Goal: Task Accomplishment & Management: Use online tool/utility

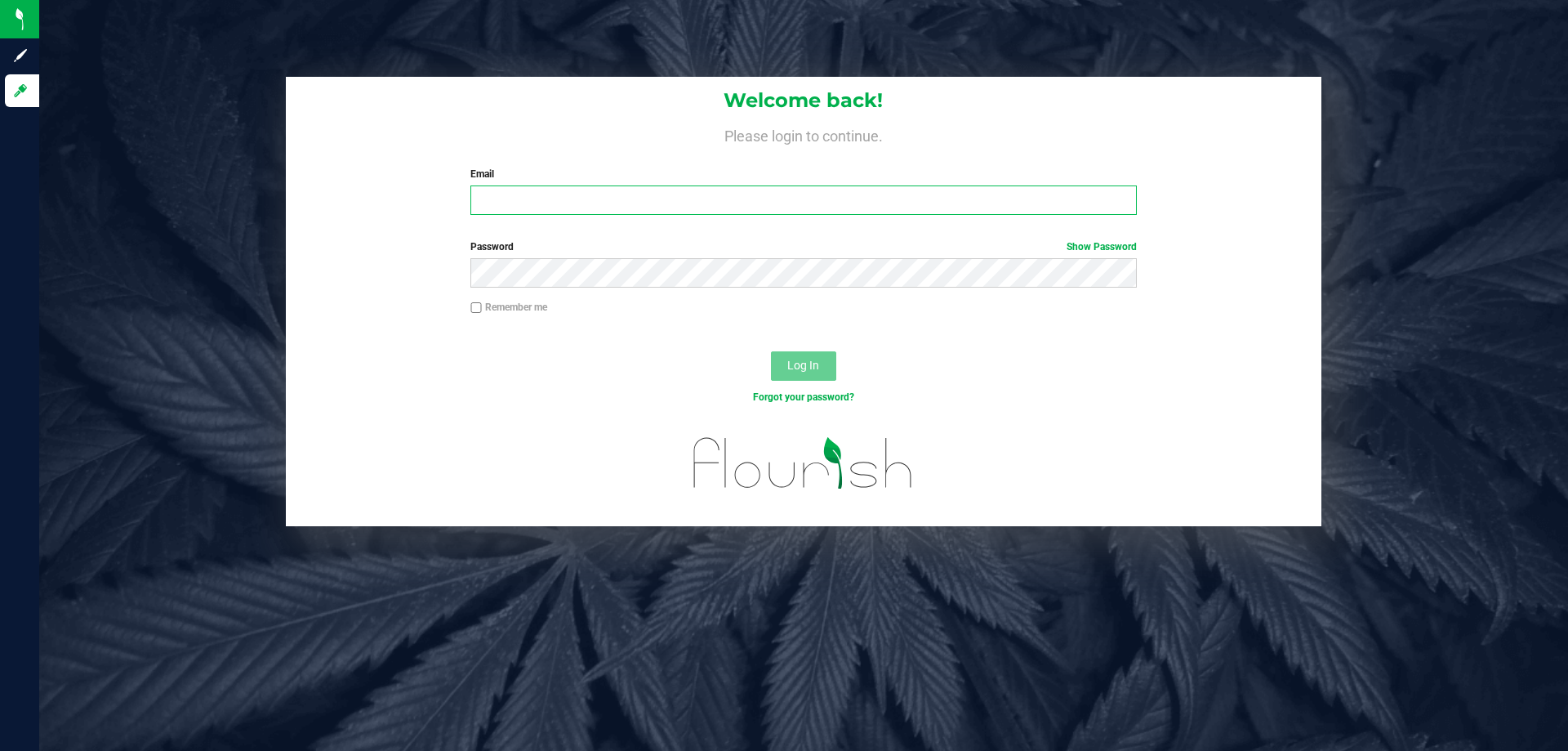
click at [516, 201] on input "Email" at bounding box center [802, 200] width 665 height 30
type input "[EMAIL_ADDRESS][DOMAIN_NAME]"
click at [771, 351] on button "Log In" at bounding box center [803, 366] width 65 height 30
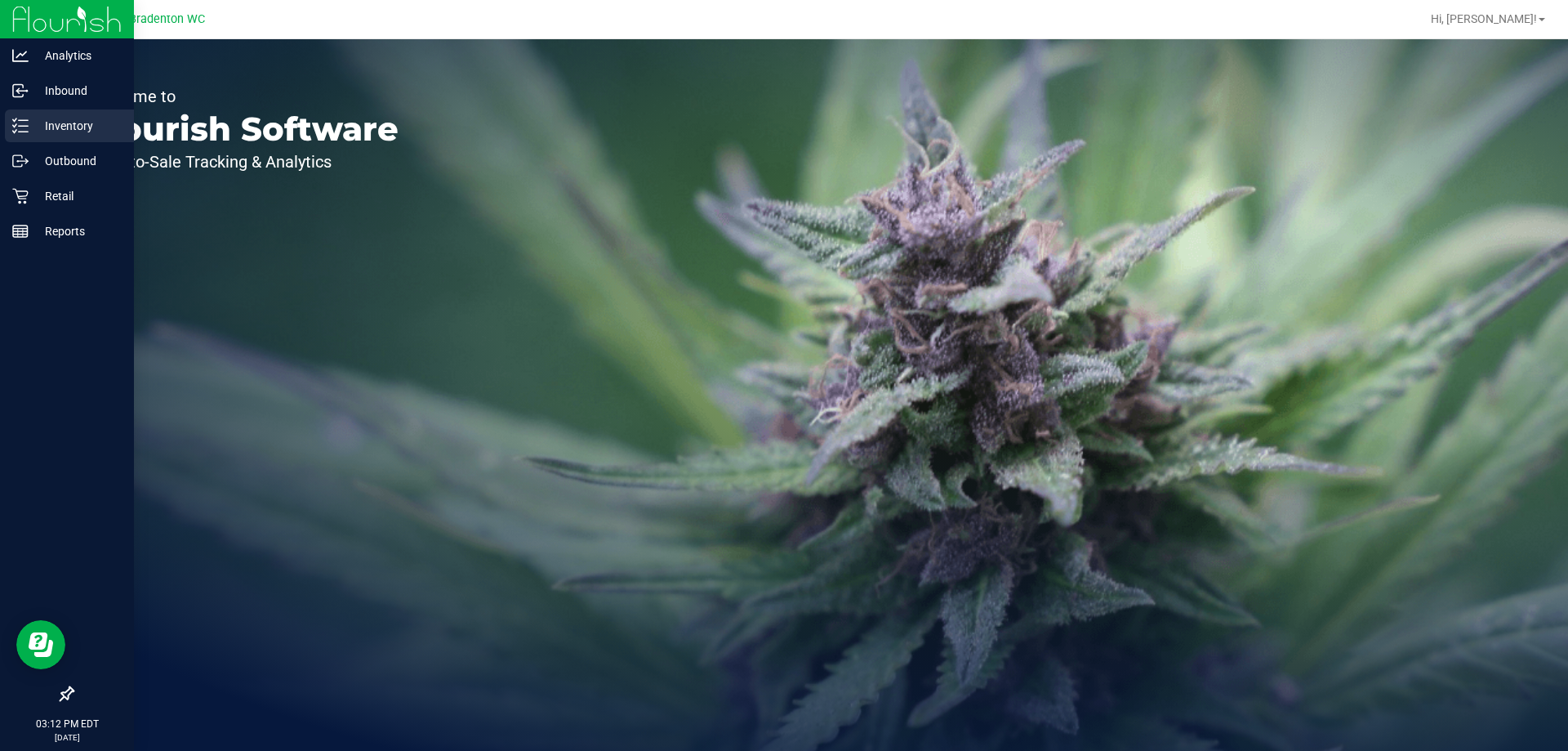
click at [83, 121] on p "Inventory" at bounding box center [77, 126] width 98 height 20
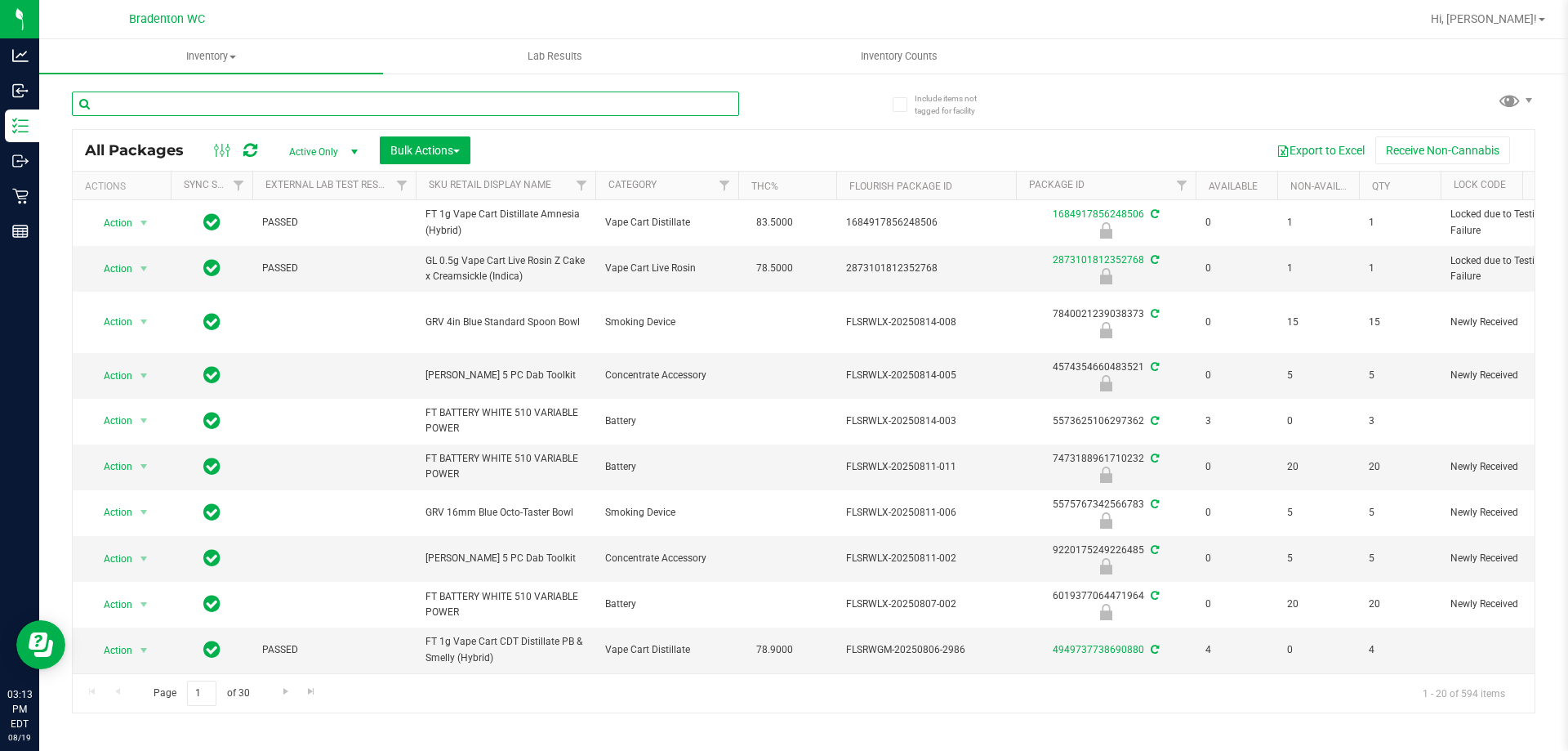
click at [275, 100] on input "text" at bounding box center [405, 103] width 667 height 25
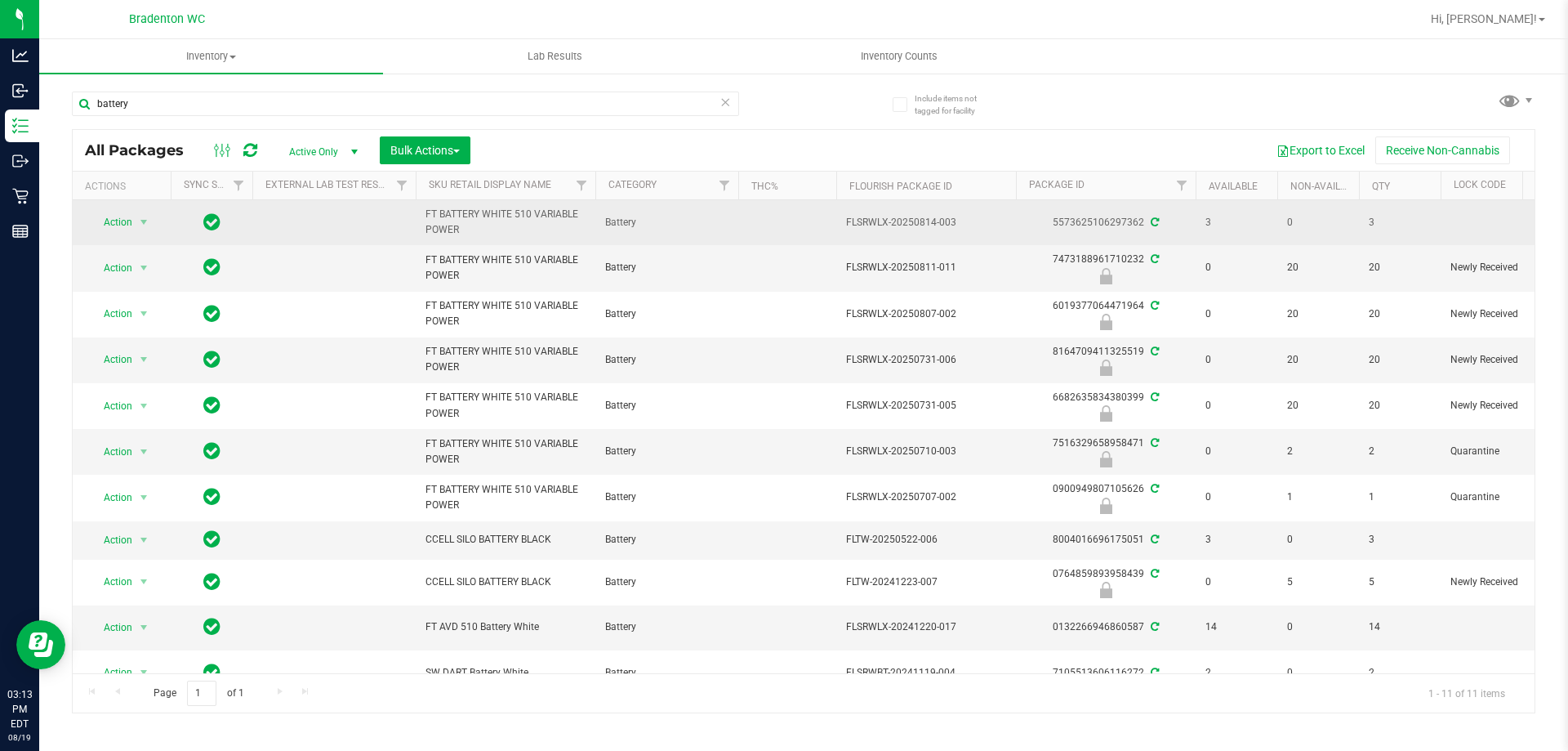
click at [479, 211] on span "FT BATTERY WHITE 510 VARIABLE POWER" at bounding box center [506, 222] width 160 height 31
copy tr "FT BATTERY WHITE 510 VARIABLE POWER"
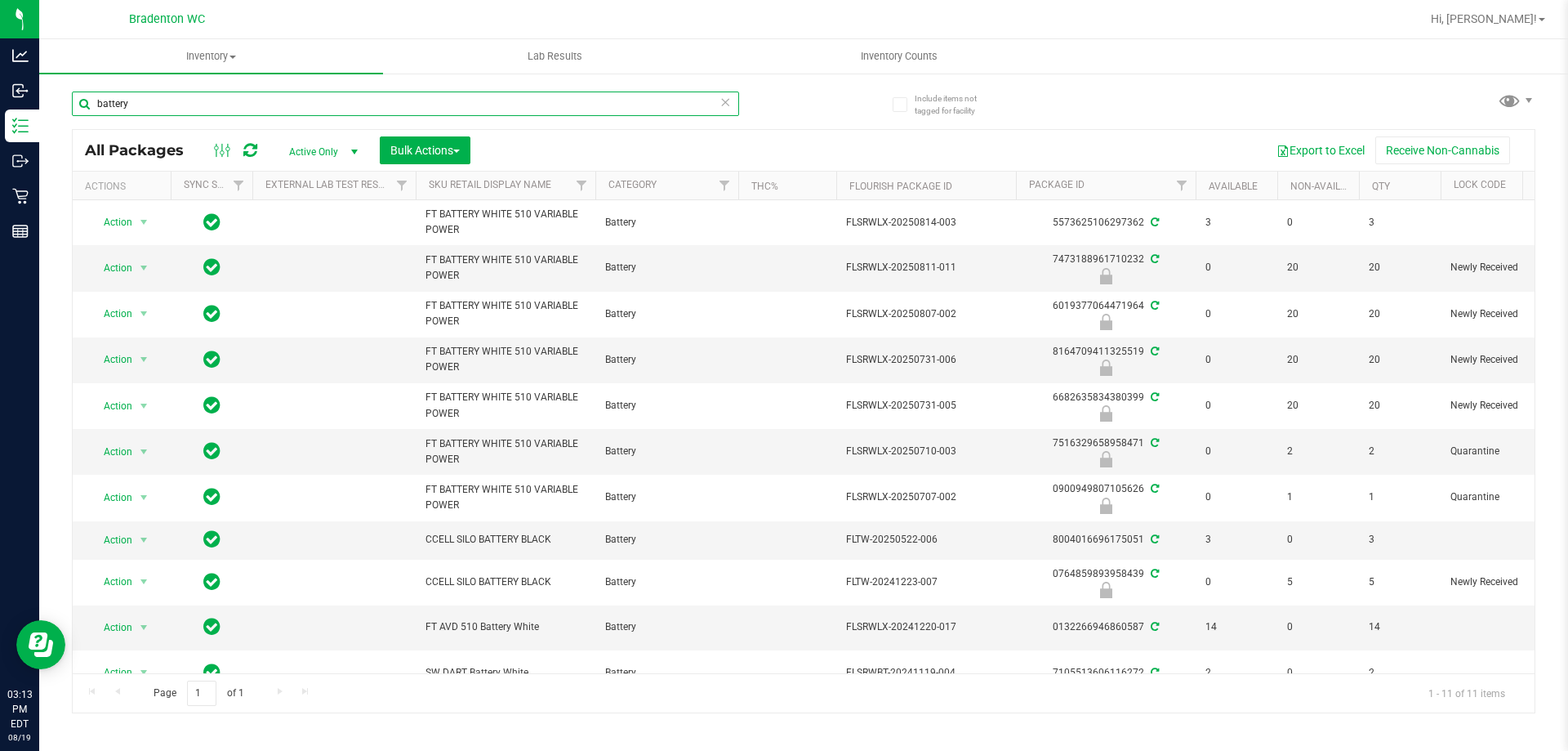
click at [307, 99] on input "battery" at bounding box center [405, 103] width 667 height 25
paste input "FT BATTERY WHITE 510 VARIABLE POWER"
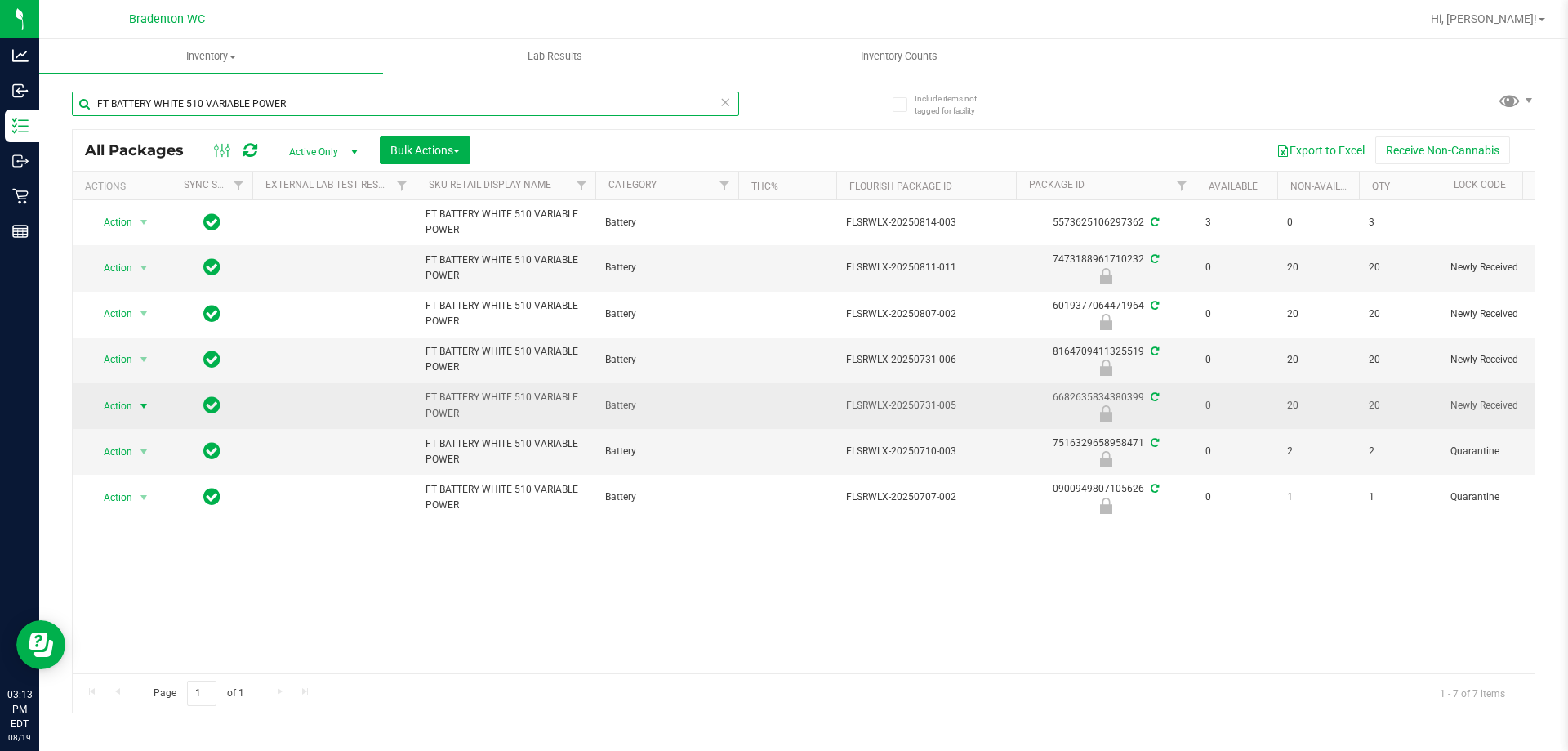
type input "FT BATTERY WHITE 510 VARIABLE POWER"
click at [144, 410] on span "select" at bounding box center [143, 405] width 13 height 13
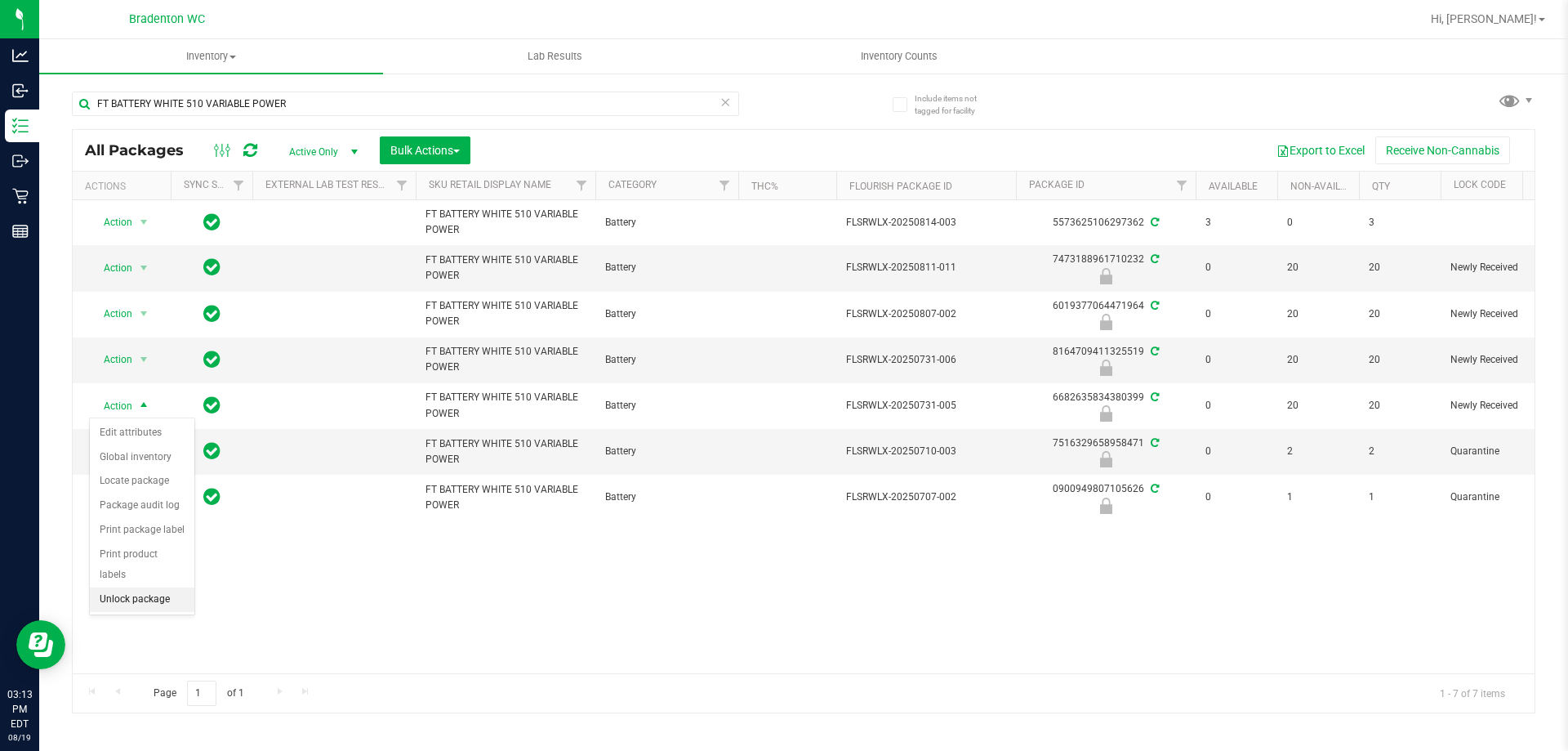
click at [163, 587] on li "Unlock package" at bounding box center [142, 599] width 104 height 25
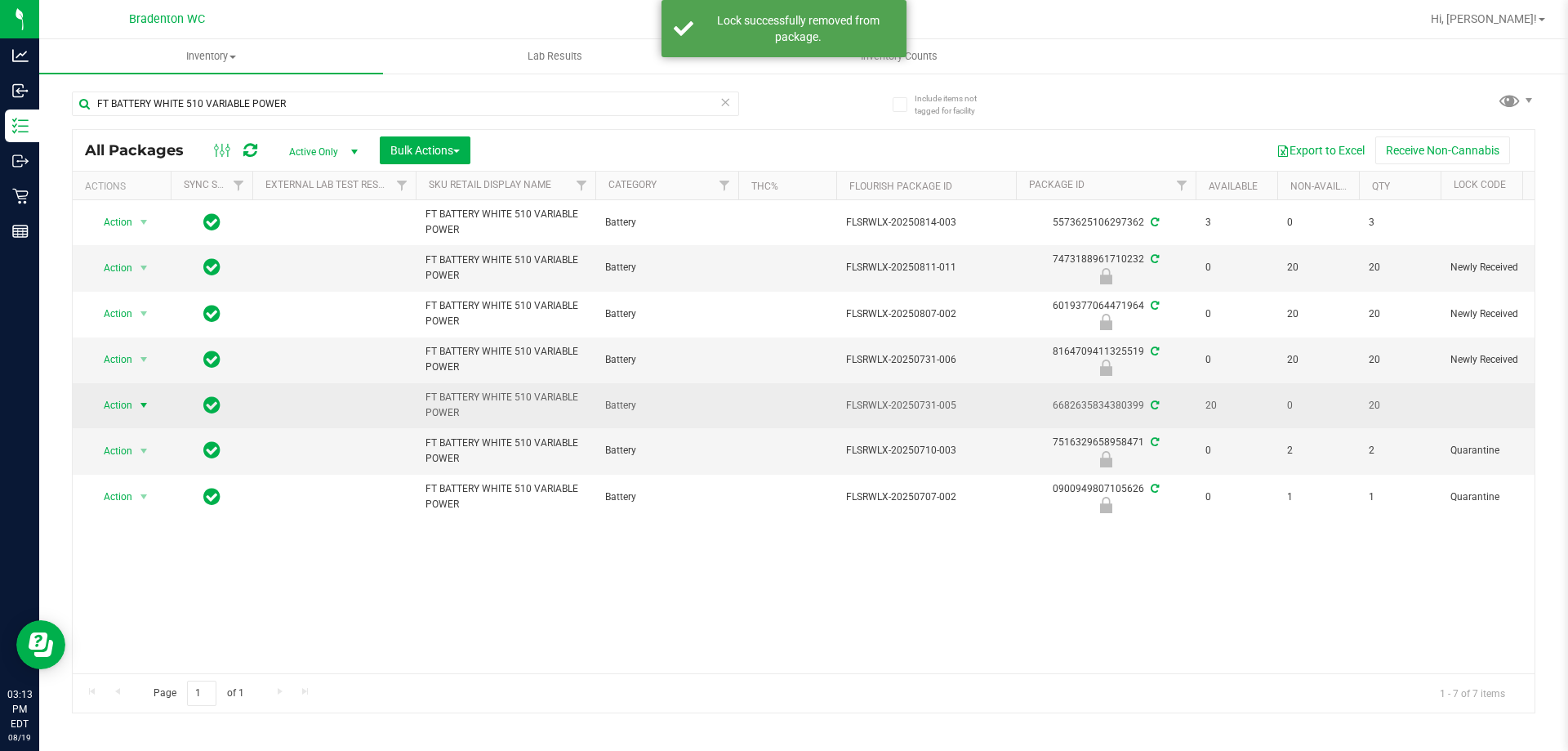
click at [136, 401] on span "select" at bounding box center [144, 404] width 21 height 23
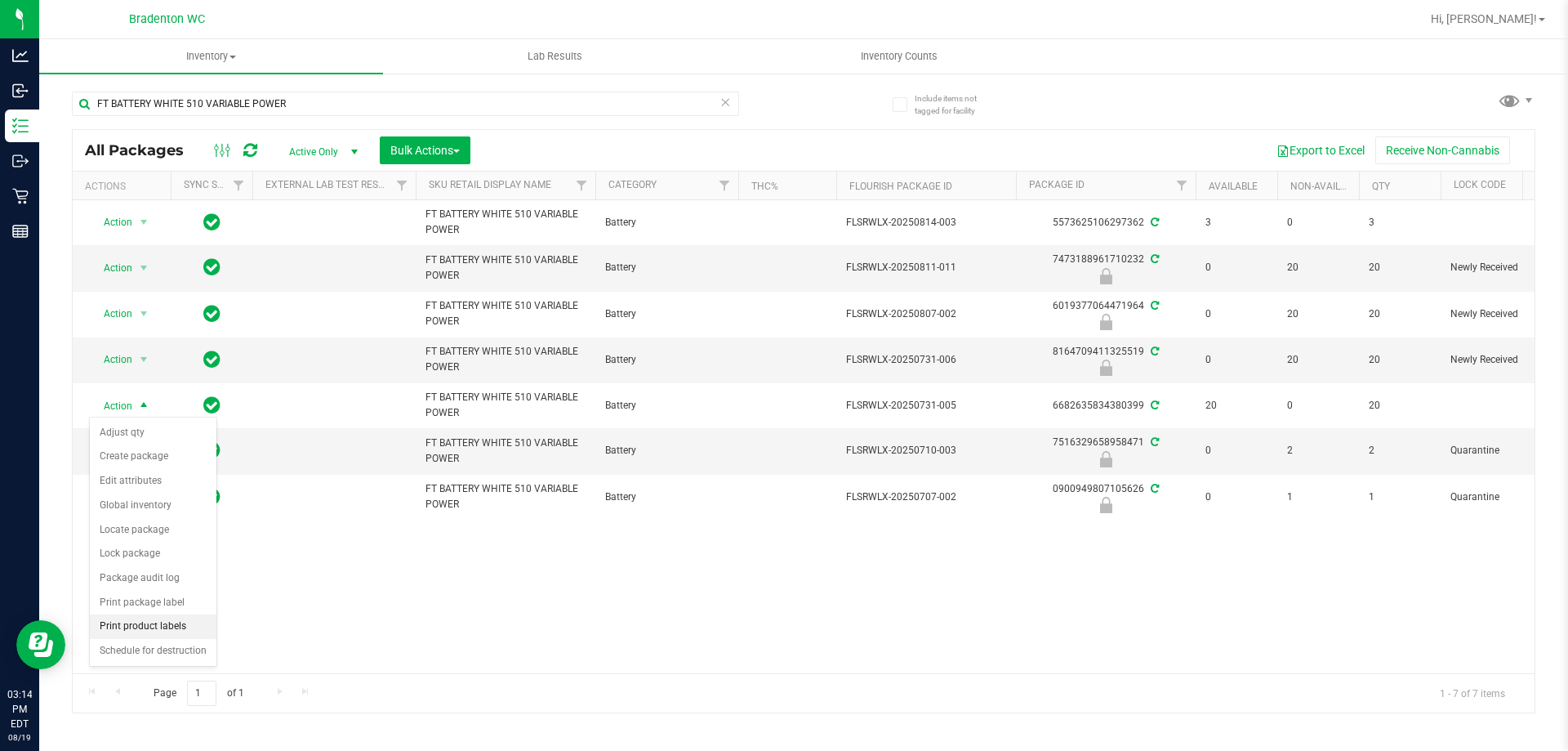
click at [197, 628] on li "Print product labels" at bounding box center [153, 626] width 126 height 25
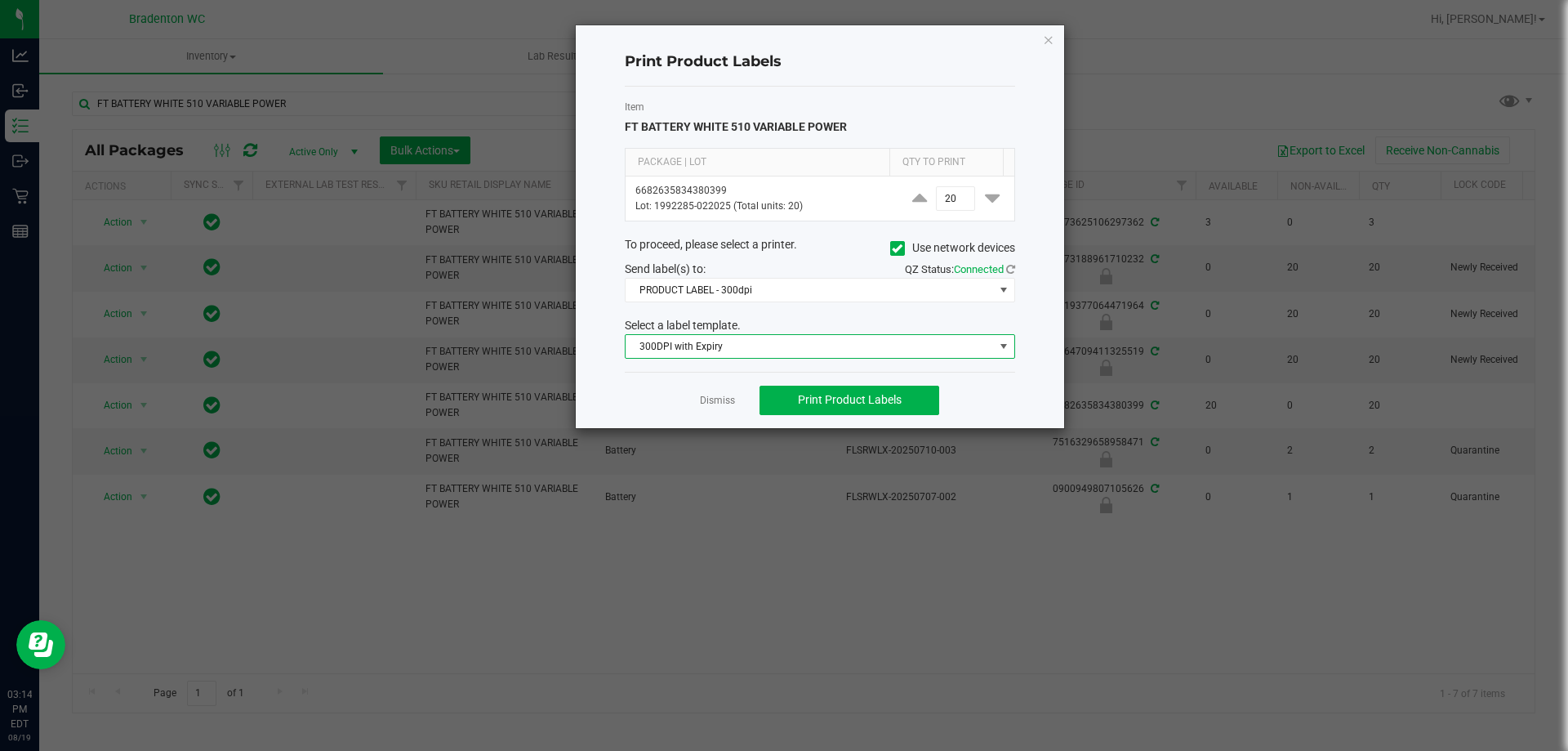
click at [902, 344] on span "300DPI with Expiry" at bounding box center [810, 346] width 369 height 23
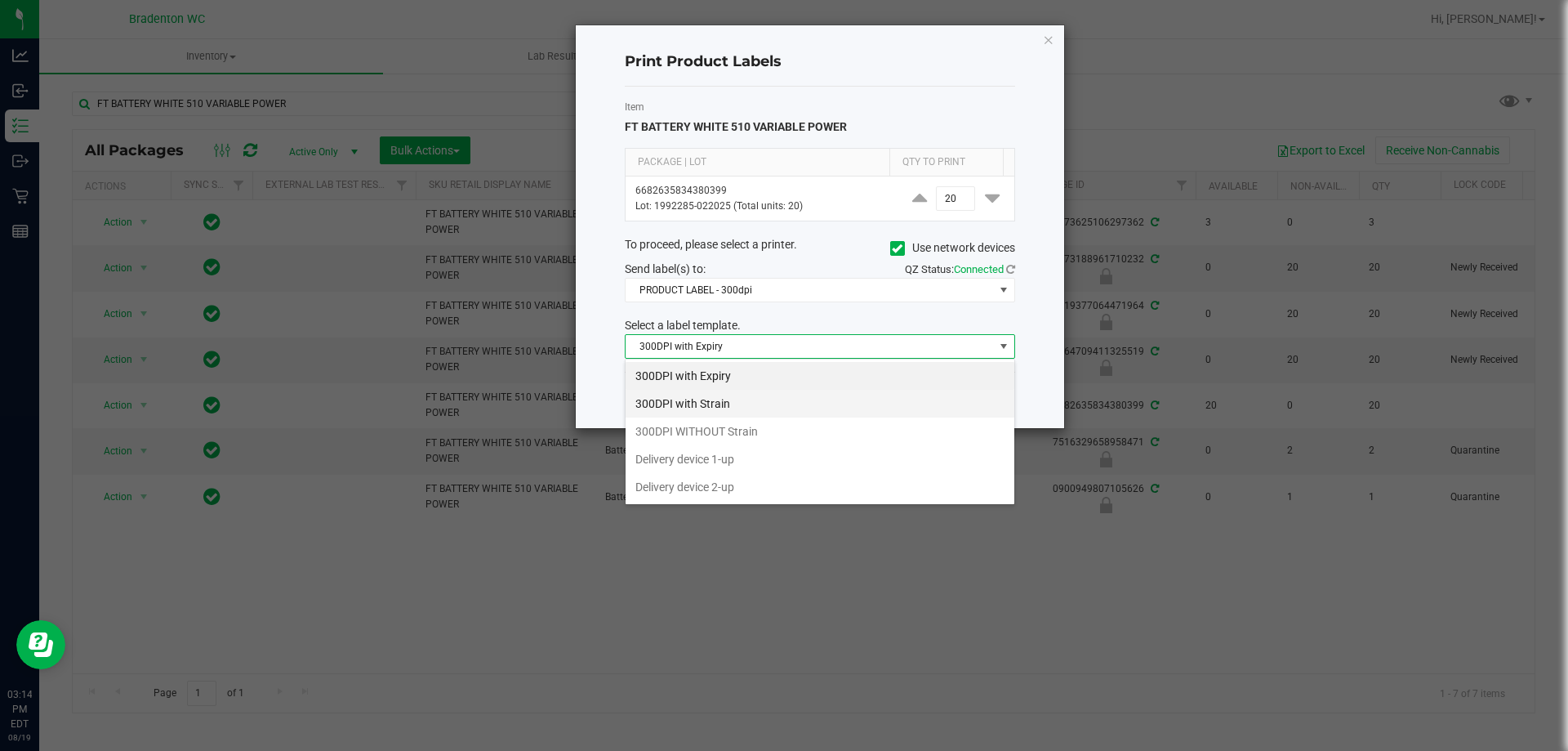
click at [860, 403] on li "300DPI with Strain" at bounding box center [820, 403] width 388 height 28
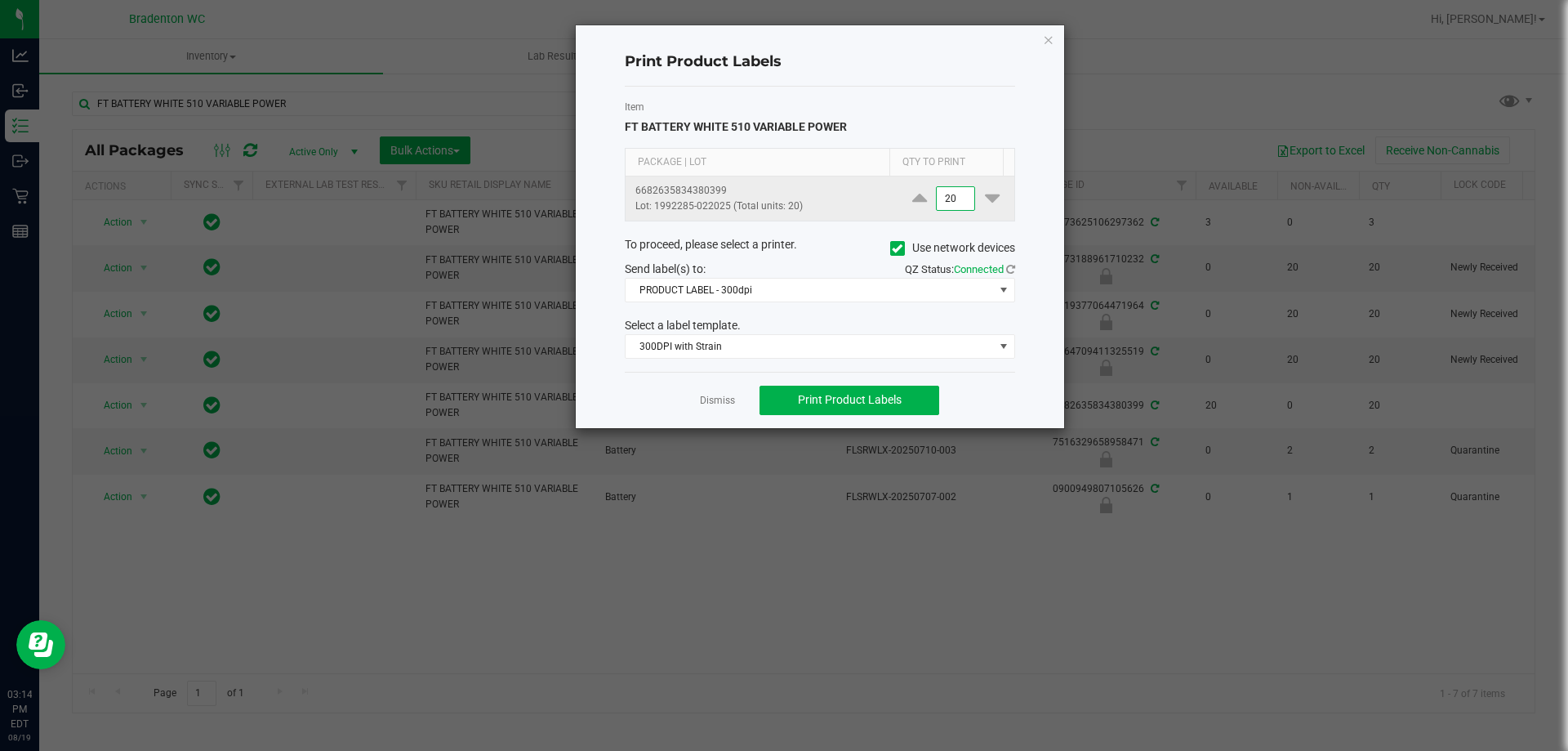
click at [944, 203] on input "20" at bounding box center [956, 198] width 37 height 23
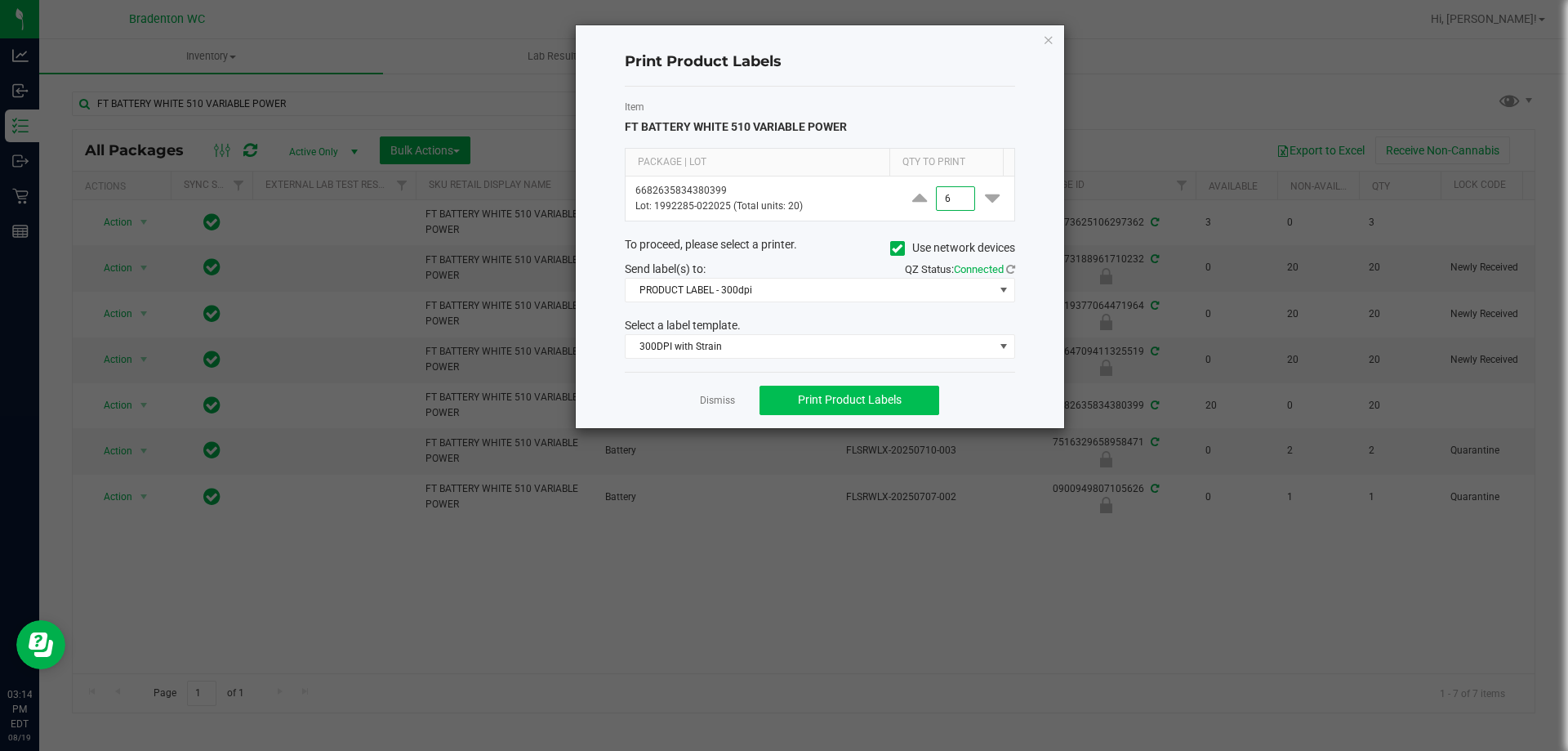
type input "6"
click at [802, 400] on span "Print Product Labels" at bounding box center [850, 399] width 103 height 13
click at [799, 401] on span "Print Product Labels" at bounding box center [850, 399] width 103 height 13
click at [805, 408] on button "Print Product Labels" at bounding box center [850, 400] width 179 height 30
click at [806, 409] on button "Print Product Labels" at bounding box center [850, 400] width 179 height 30
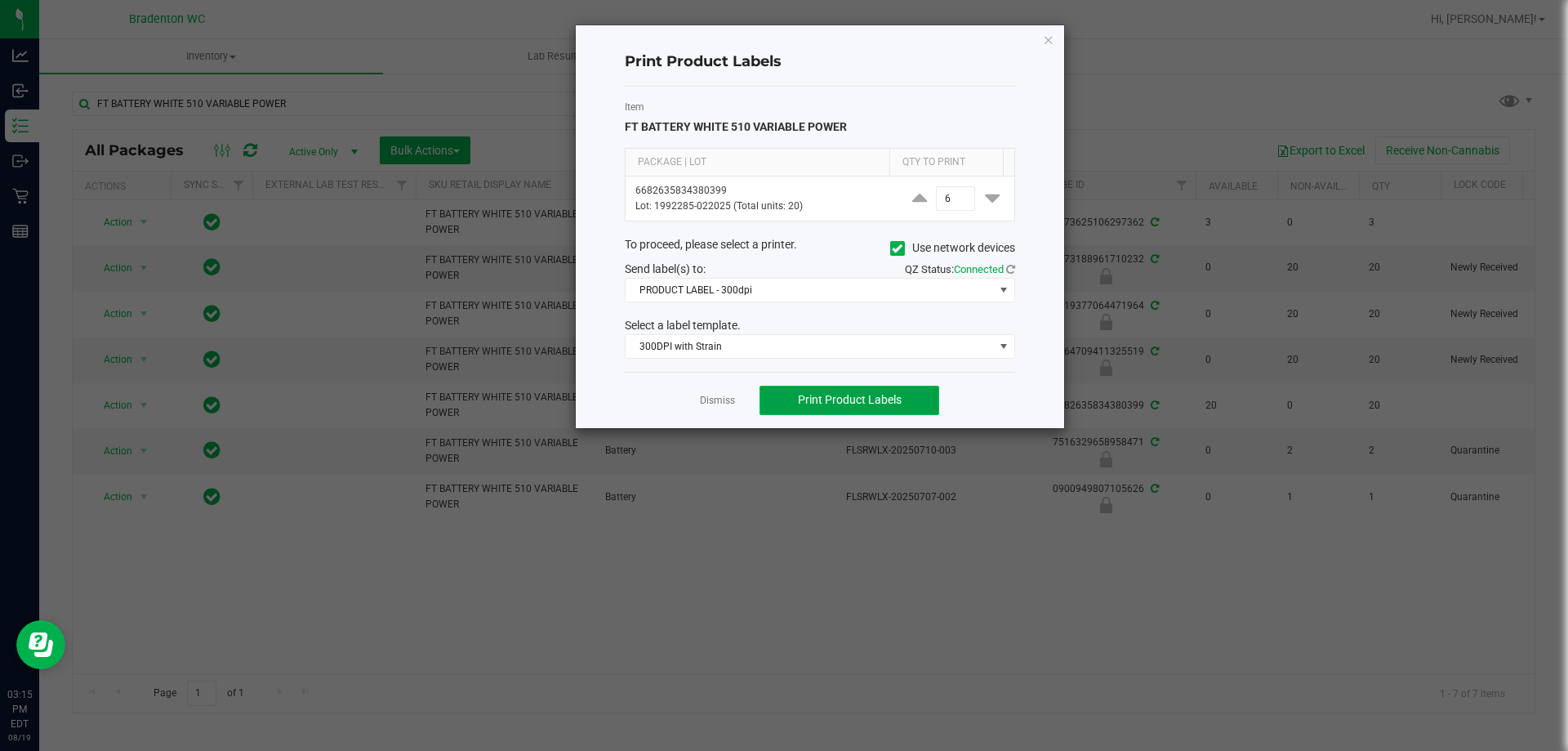
click at [801, 398] on span "Print Product Labels" at bounding box center [850, 399] width 103 height 13
click at [833, 404] on span "Print Product Labels" at bounding box center [850, 399] width 103 height 13
drag, startPoint x: 310, startPoint y: 95, endPoint x: 732, endPoint y: 231, distance: 443.4
click at [312, 95] on ngb-modal-window "Print Product Labels Item FT BATTERY WHITE 510 VARIABLE POWER Package | Lot Qty…" at bounding box center [790, 376] width 1581 height 751
click at [714, 398] on link "Dismiss" at bounding box center [717, 400] width 35 height 14
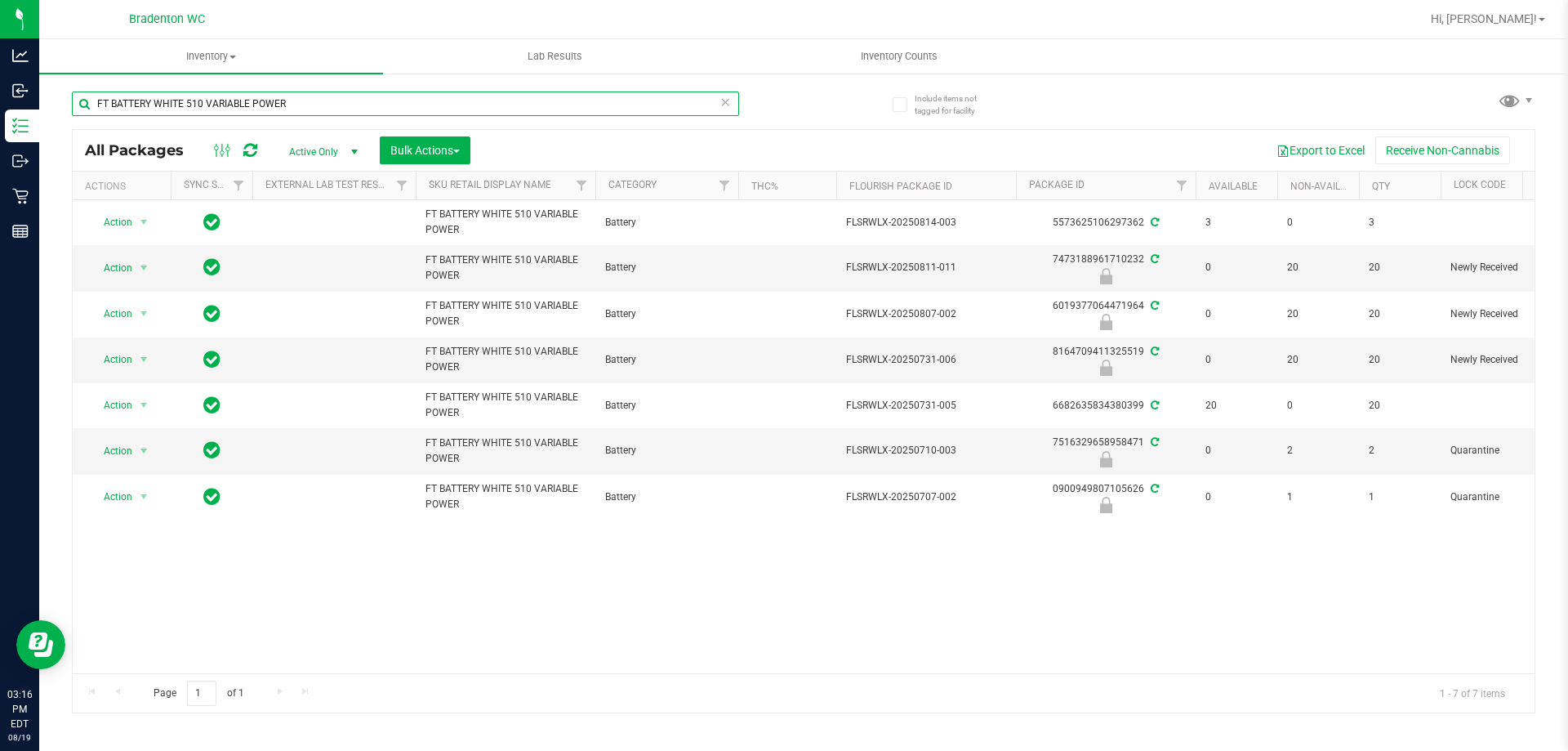
click at [326, 109] on input "FT BATTERY WHITE 510 VARIABLE POWER" at bounding box center [405, 103] width 667 height 25
click at [326, 110] on input "FT BATTERY WHITE 510 VARIABLE POWER" at bounding box center [405, 103] width 667 height 25
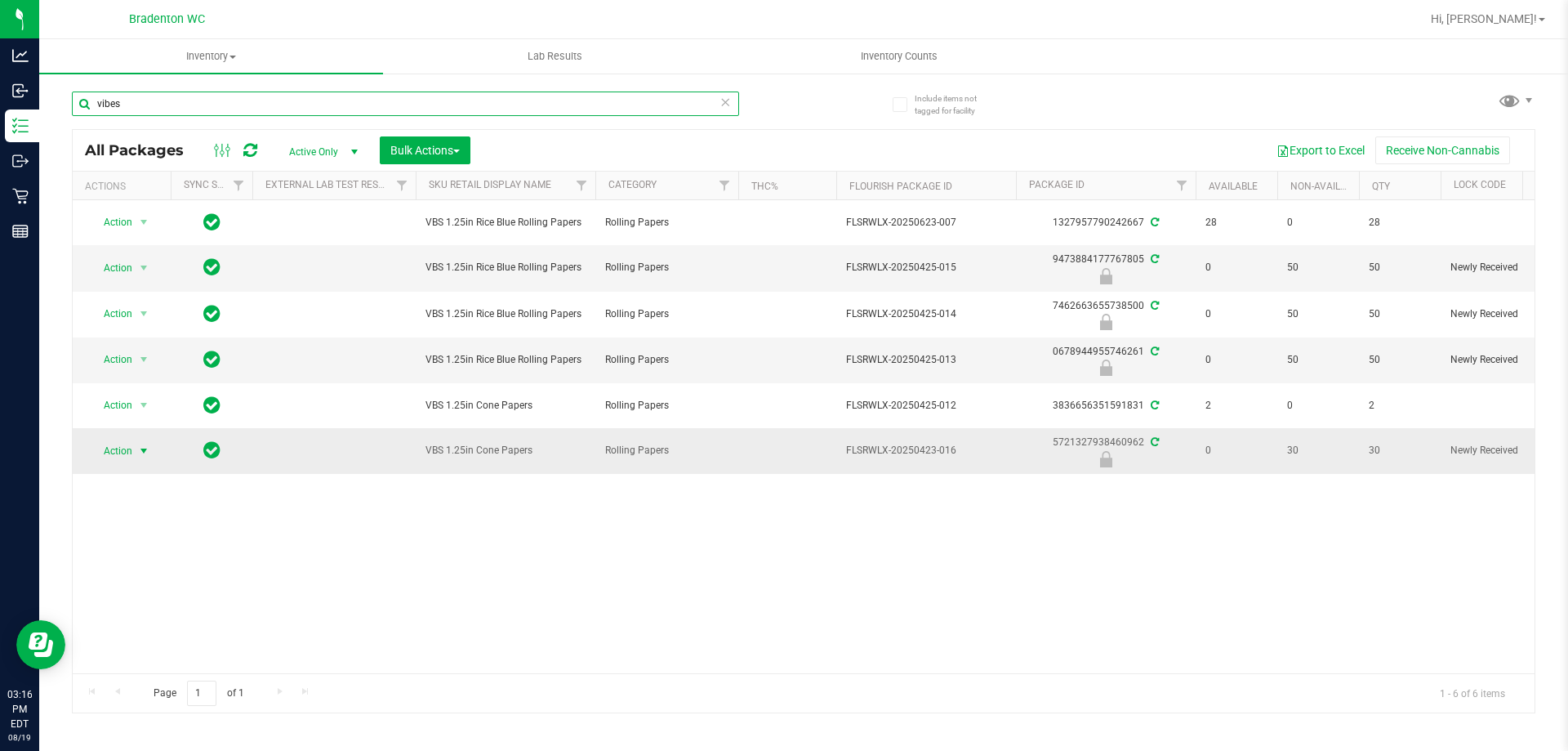
type input "vibes"
click at [121, 445] on span "Action" at bounding box center [110, 450] width 44 height 23
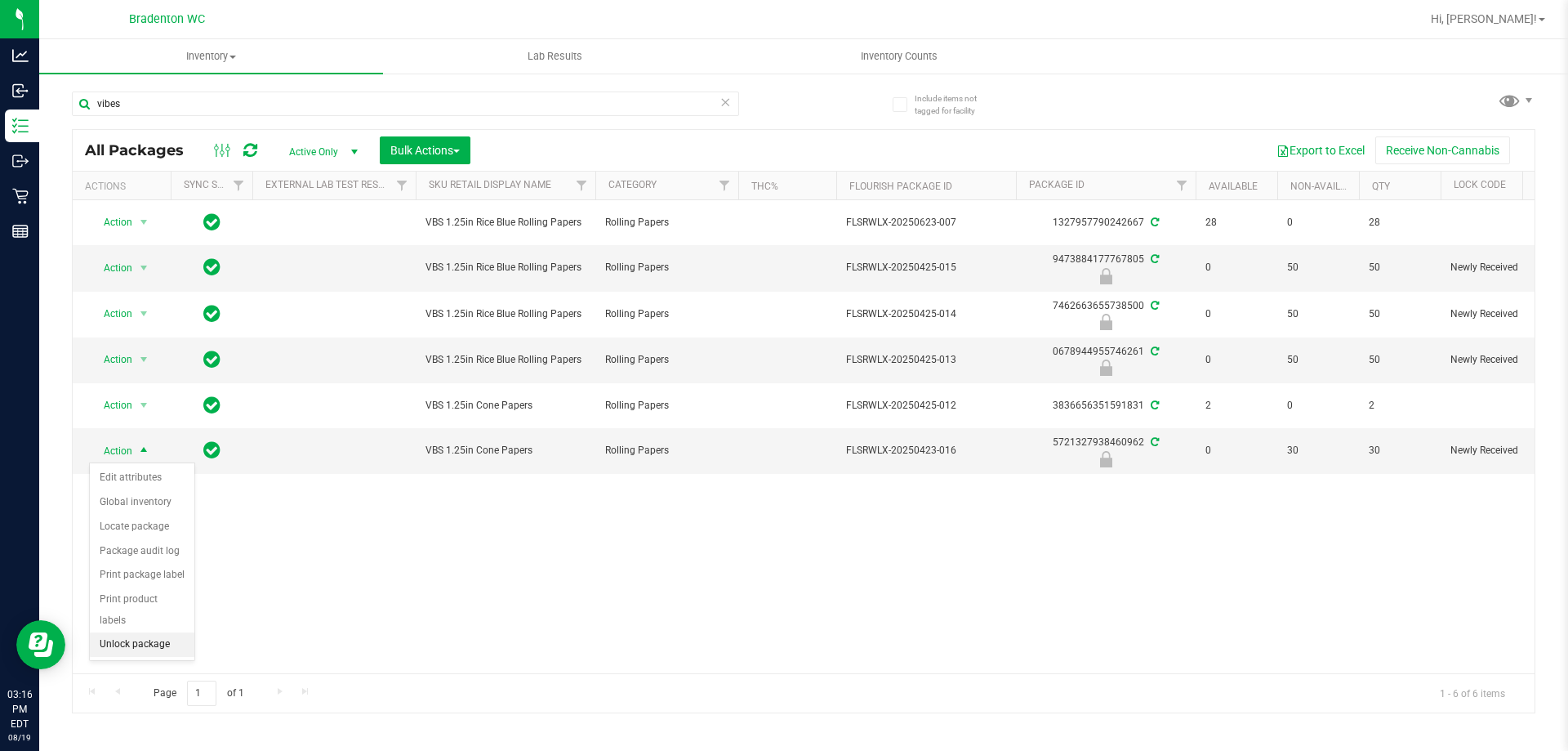
click at [150, 632] on li "Unlock package" at bounding box center [142, 644] width 104 height 25
click at [124, 454] on span "Action" at bounding box center [110, 450] width 44 height 23
click at [150, 674] on li "Print product labels" at bounding box center [153, 672] width 126 height 25
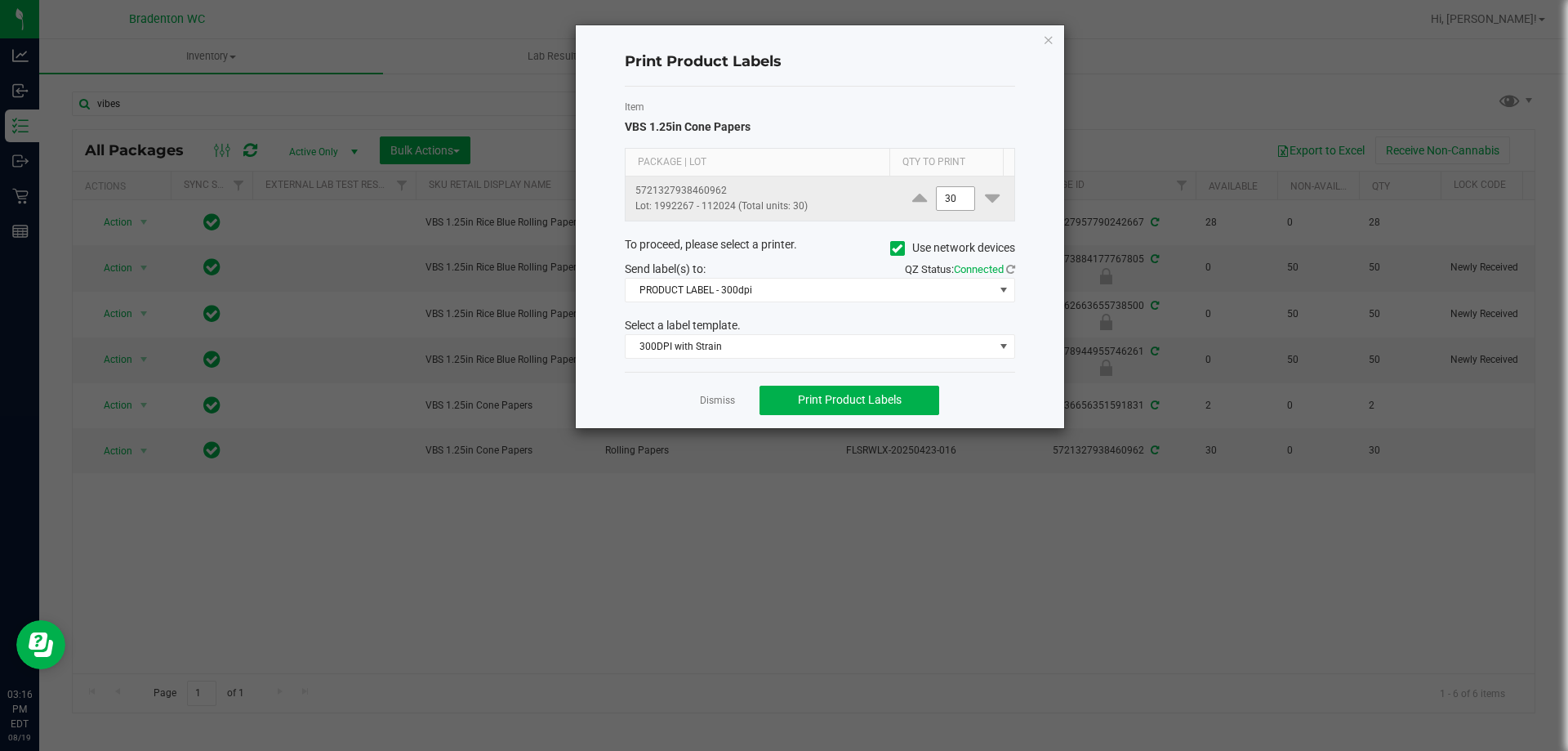
click at [957, 203] on input "30" at bounding box center [956, 198] width 37 height 23
type input "6"
click at [999, 391] on div "Dismiss Print Product Labels" at bounding box center [820, 399] width 390 height 56
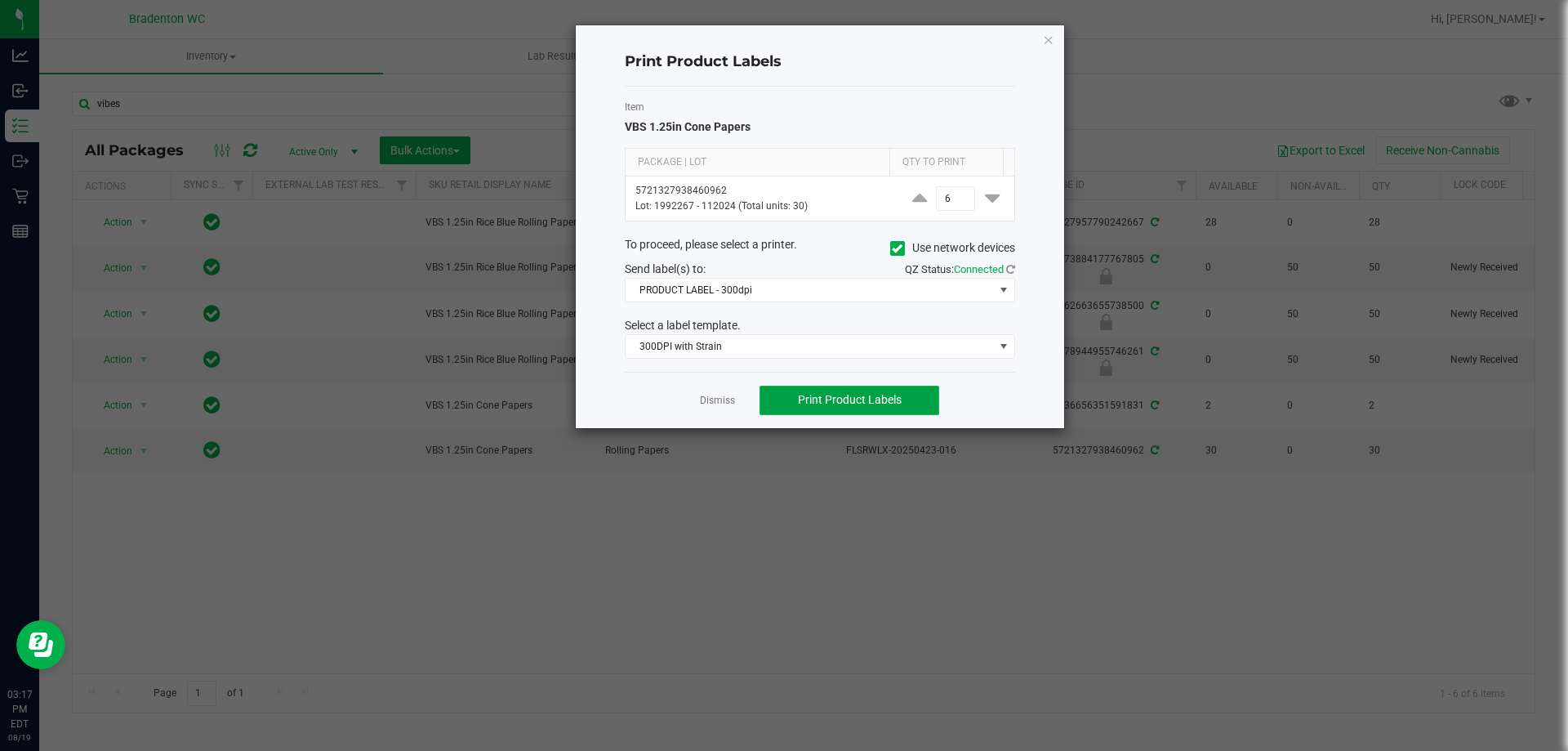
drag, startPoint x: 880, startPoint y: 394, endPoint x: 892, endPoint y: 398, distance: 12.6
click at [886, 398] on span "Print Product Labels" at bounding box center [850, 399] width 103 height 13
click at [923, 388] on button "Print Product Labels" at bounding box center [850, 400] width 179 height 30
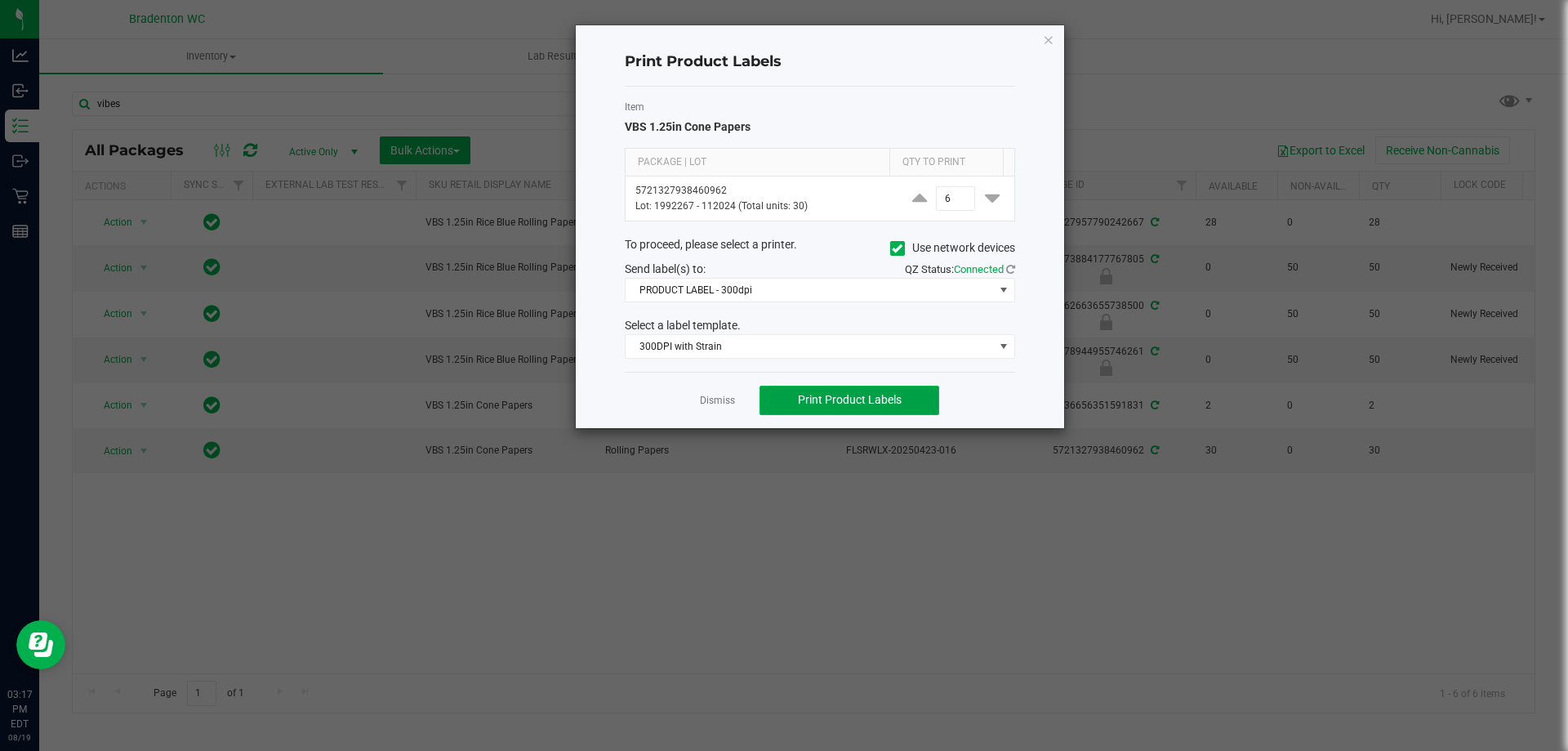
click at [923, 388] on button "Print Product Labels" at bounding box center [850, 400] width 179 height 30
drag, startPoint x: 923, startPoint y: 388, endPoint x: 927, endPoint y: 423, distance: 35.2
click at [927, 413] on button "Print Product Labels" at bounding box center [850, 400] width 179 height 30
click at [908, 408] on button "Print Product Labels" at bounding box center [850, 400] width 179 height 30
